Goal: Find specific page/section

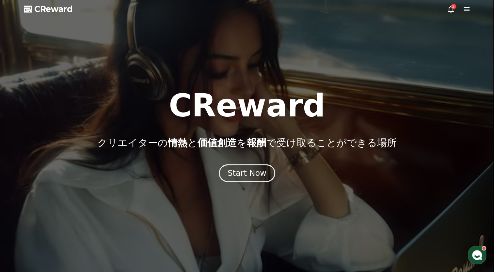
click at [249, 176] on div "Start Now" at bounding box center [246, 173] width 39 height 10
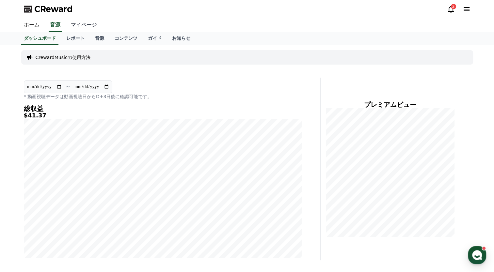
click at [71, 25] on link "マイページ" at bounding box center [84, 25] width 37 height 14
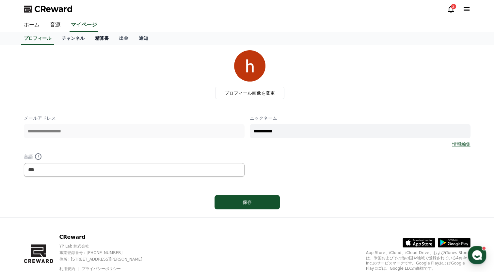
click at [90, 39] on link "精算書" at bounding box center [102, 38] width 24 height 12
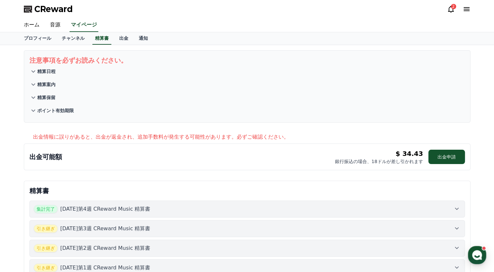
click at [456, 210] on icon at bounding box center [457, 209] width 8 height 8
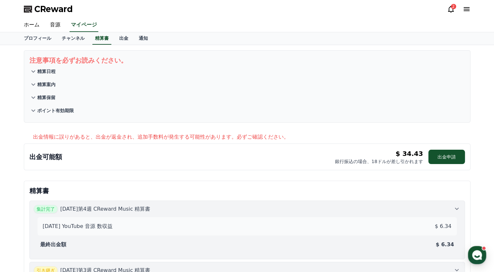
click at [456, 210] on icon at bounding box center [457, 209] width 8 height 8
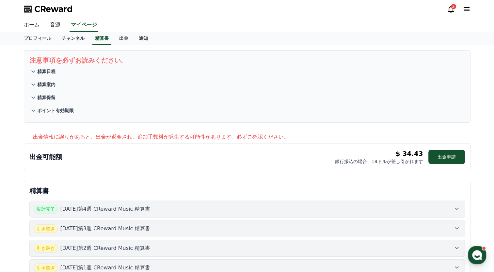
click at [456, 225] on icon at bounding box center [457, 229] width 8 height 8
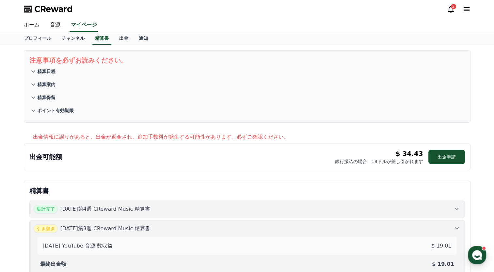
click at [456, 225] on icon at bounding box center [457, 229] width 8 height 8
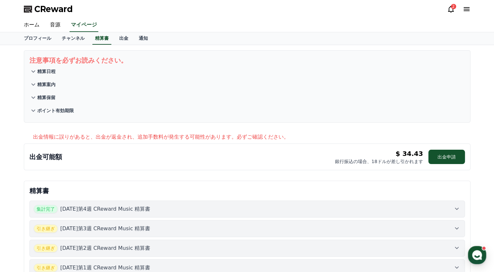
click at [458, 207] on icon at bounding box center [457, 209] width 8 height 8
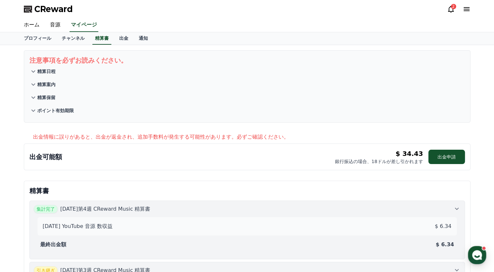
click at [458, 207] on icon at bounding box center [457, 209] width 8 height 8
